Goal: Task Accomplishment & Management: Complete application form

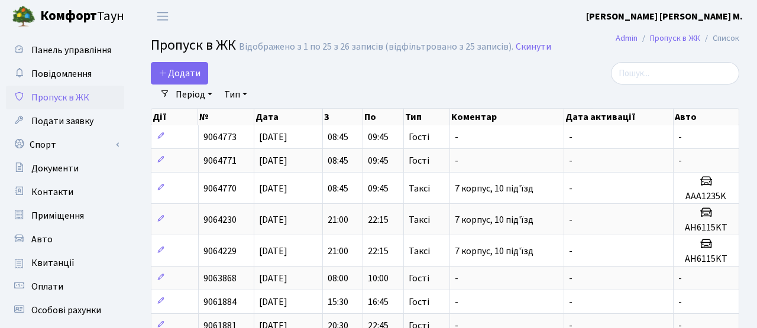
select select "25"
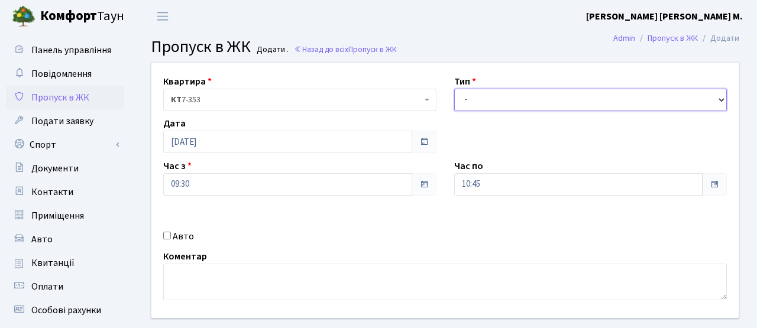
click at [491, 105] on select "- Доставка Таксі Гості Сервіс" at bounding box center [590, 100] width 273 height 22
select select "3"
click at [454, 89] on select "- Доставка Таксі Гості Сервіс" at bounding box center [590, 100] width 273 height 22
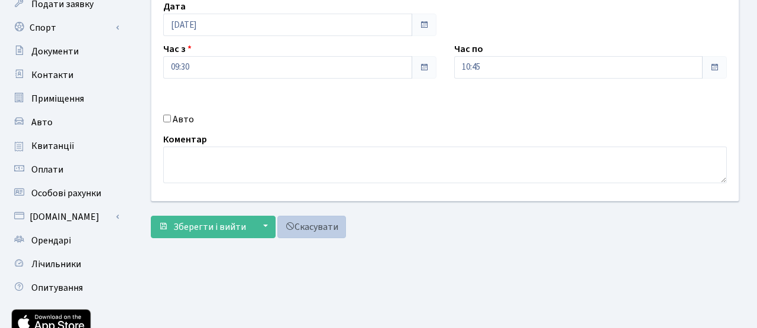
scroll to position [127, 0]
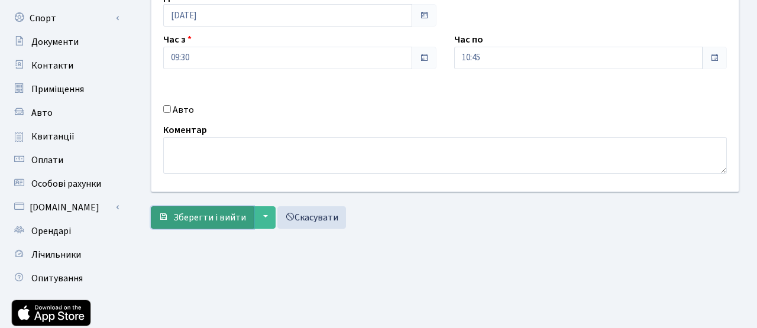
click at [241, 211] on span "Зберегти і вийти" at bounding box center [209, 217] width 73 height 13
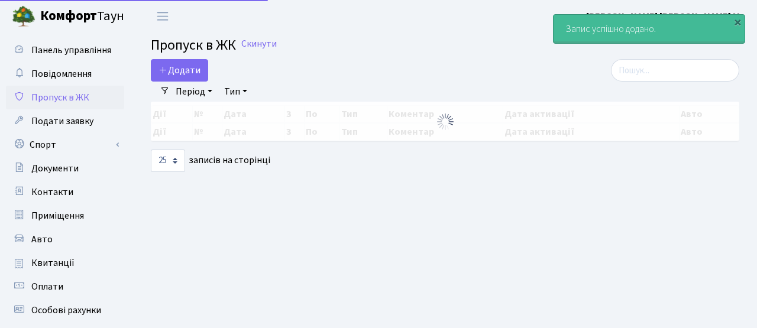
select select "25"
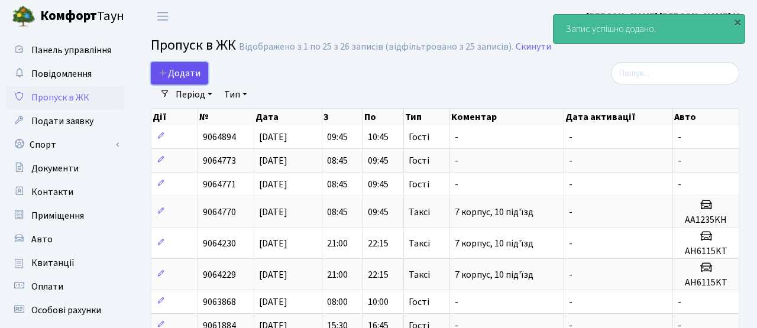
click at [195, 72] on span "Додати" at bounding box center [179, 73] width 42 height 13
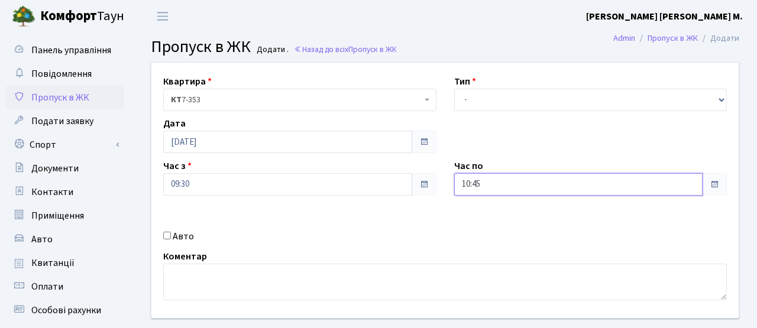
click at [472, 185] on input "10:45" at bounding box center [578, 184] width 249 height 22
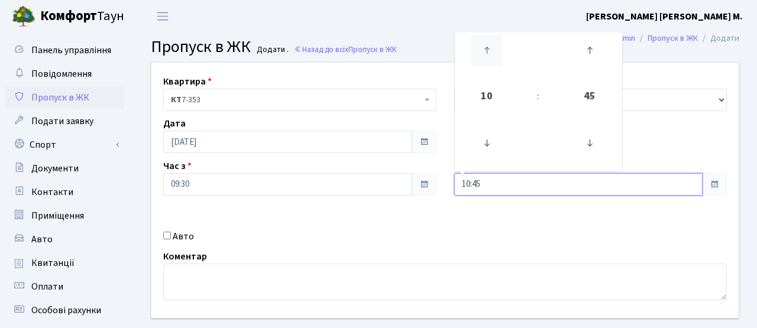
click at [490, 57] on icon at bounding box center [487, 50] width 32 height 32
type input "11:45"
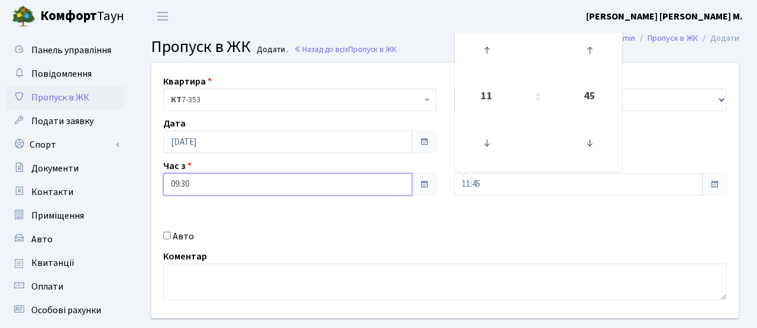
click at [375, 187] on input "09:30" at bounding box center [287, 184] width 249 height 22
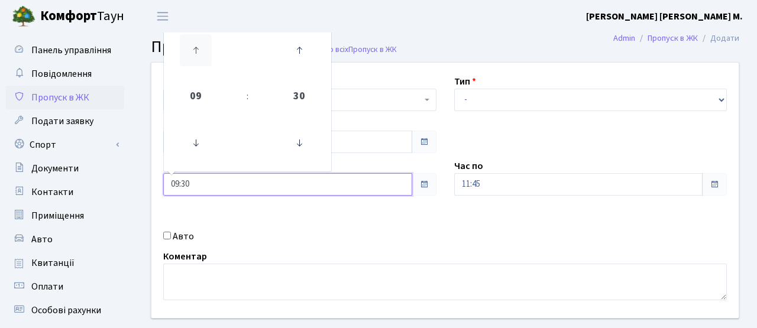
click at [189, 53] on icon at bounding box center [196, 50] width 32 height 32
type input "10:30"
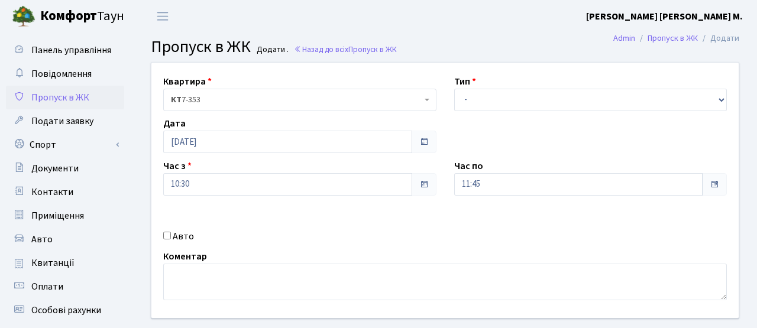
click at [351, 242] on div "Авто" at bounding box center [299, 236] width 291 height 14
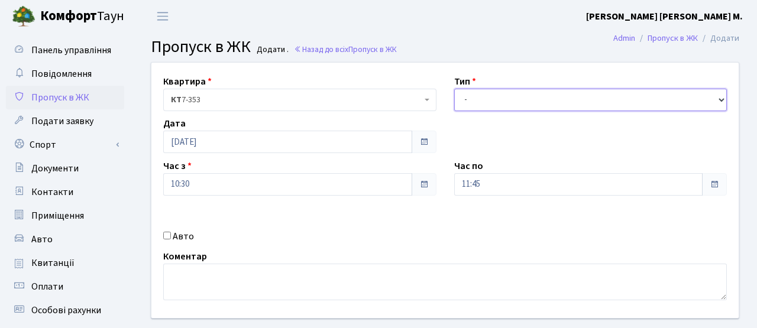
click at [488, 100] on select "- Доставка Таксі Гості Сервіс" at bounding box center [590, 100] width 273 height 22
select select "3"
click at [454, 89] on select "- Доставка Таксі Гості Сервіс" at bounding box center [590, 100] width 273 height 22
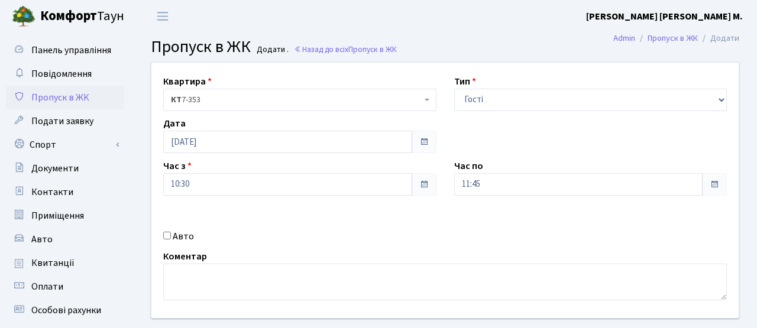
click at [393, 219] on div "Квартира <b>КТ</b>&nbsp;&nbsp;&nbsp;&nbsp;7-353 <b>КТ</b>&nbsp;&nbsp;&nbsp;&nbs…" at bounding box center [444, 190] width 605 height 255
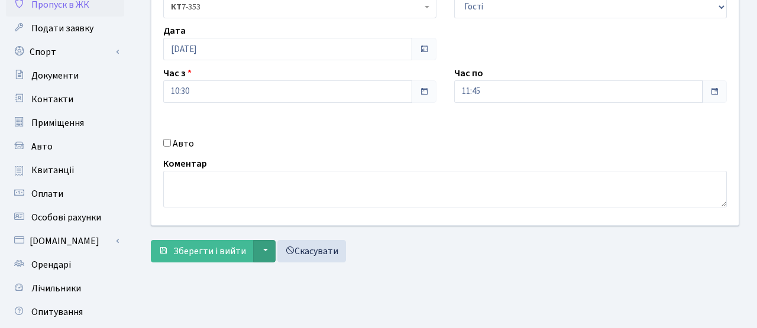
scroll to position [95, 0]
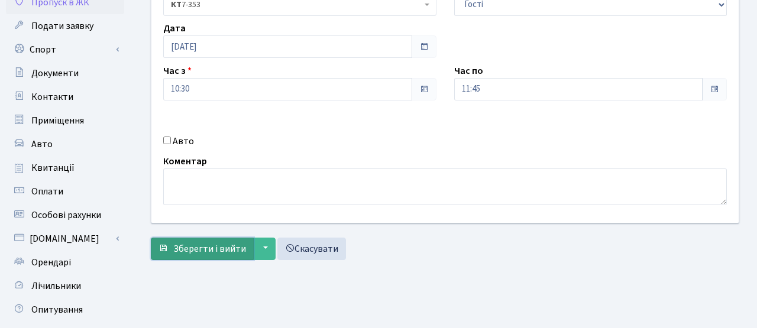
click at [189, 248] on span "Зберегти і вийти" at bounding box center [209, 248] width 73 height 13
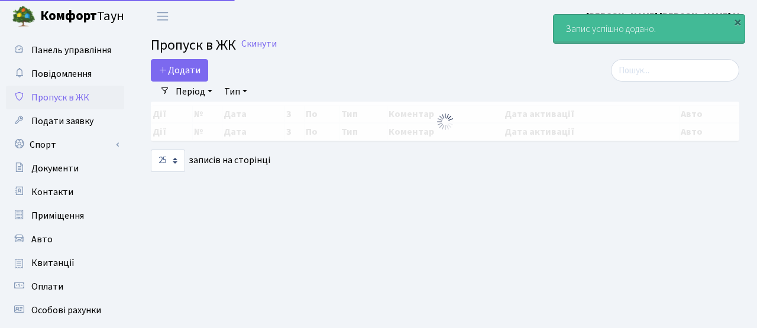
select select "25"
